Goal: Find contact information: Find contact information

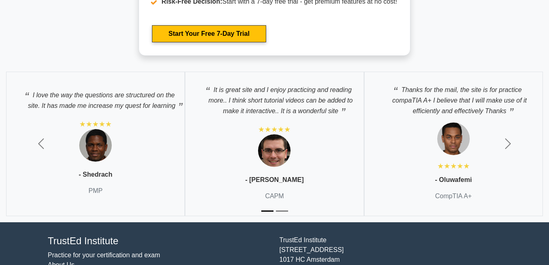
scroll to position [2270, 0]
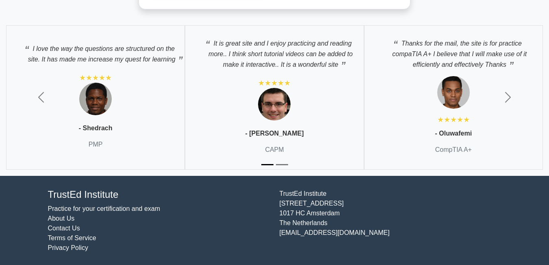
click at [54, 226] on link "Contact Us" at bounding box center [64, 227] width 32 height 7
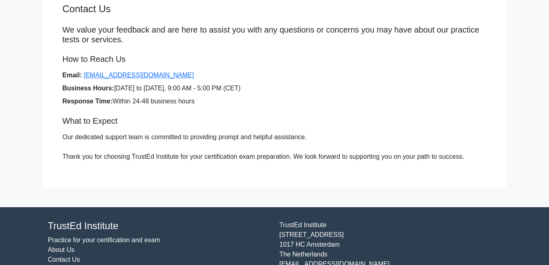
scroll to position [94, 0]
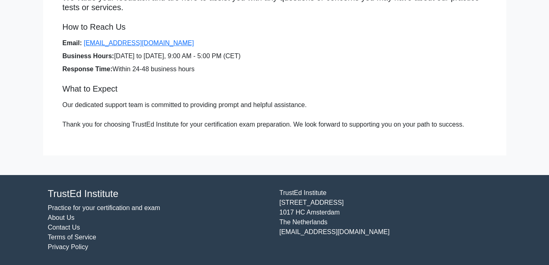
click at [61, 227] on link "Contact Us" at bounding box center [64, 227] width 32 height 7
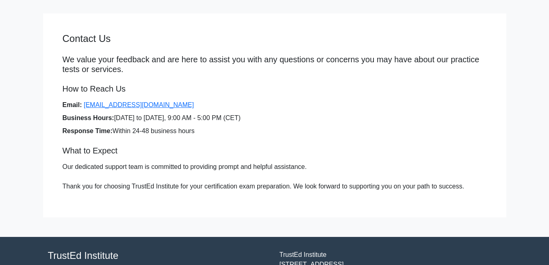
scroll to position [94, 0]
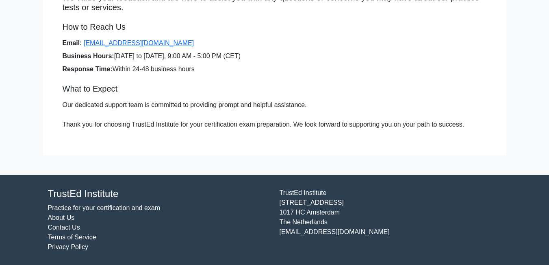
click at [64, 224] on link "Contact Us" at bounding box center [64, 227] width 32 height 7
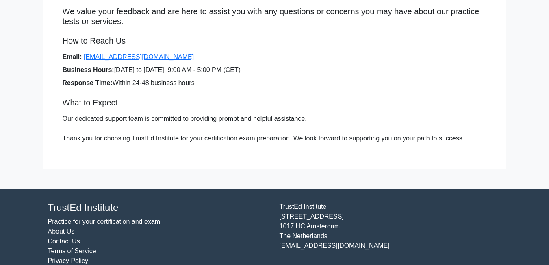
scroll to position [94, 0]
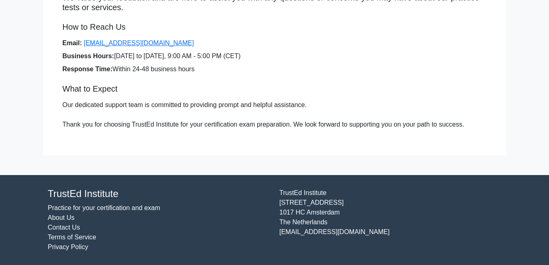
click at [67, 226] on link "Contact Us" at bounding box center [64, 227] width 32 height 7
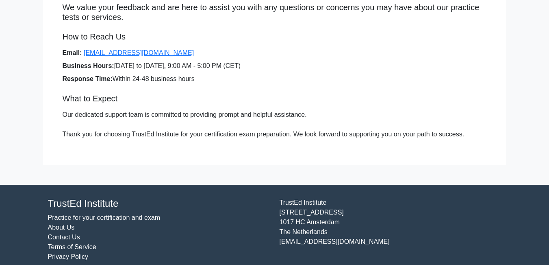
scroll to position [94, 0]
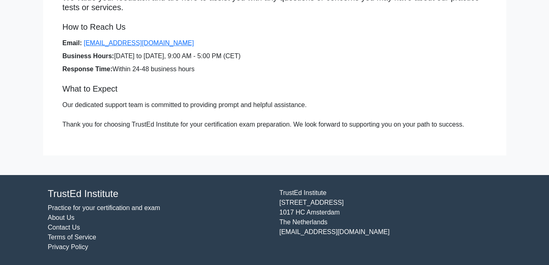
click at [66, 225] on link "Contact Us" at bounding box center [64, 227] width 32 height 7
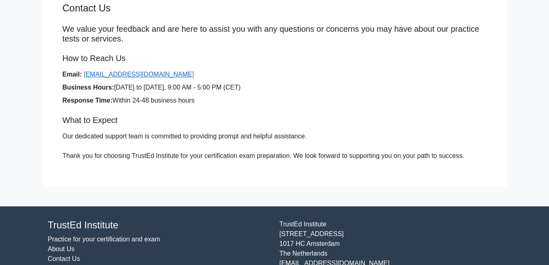
scroll to position [94, 0]
